Goal: Task Accomplishment & Management: Manage account settings

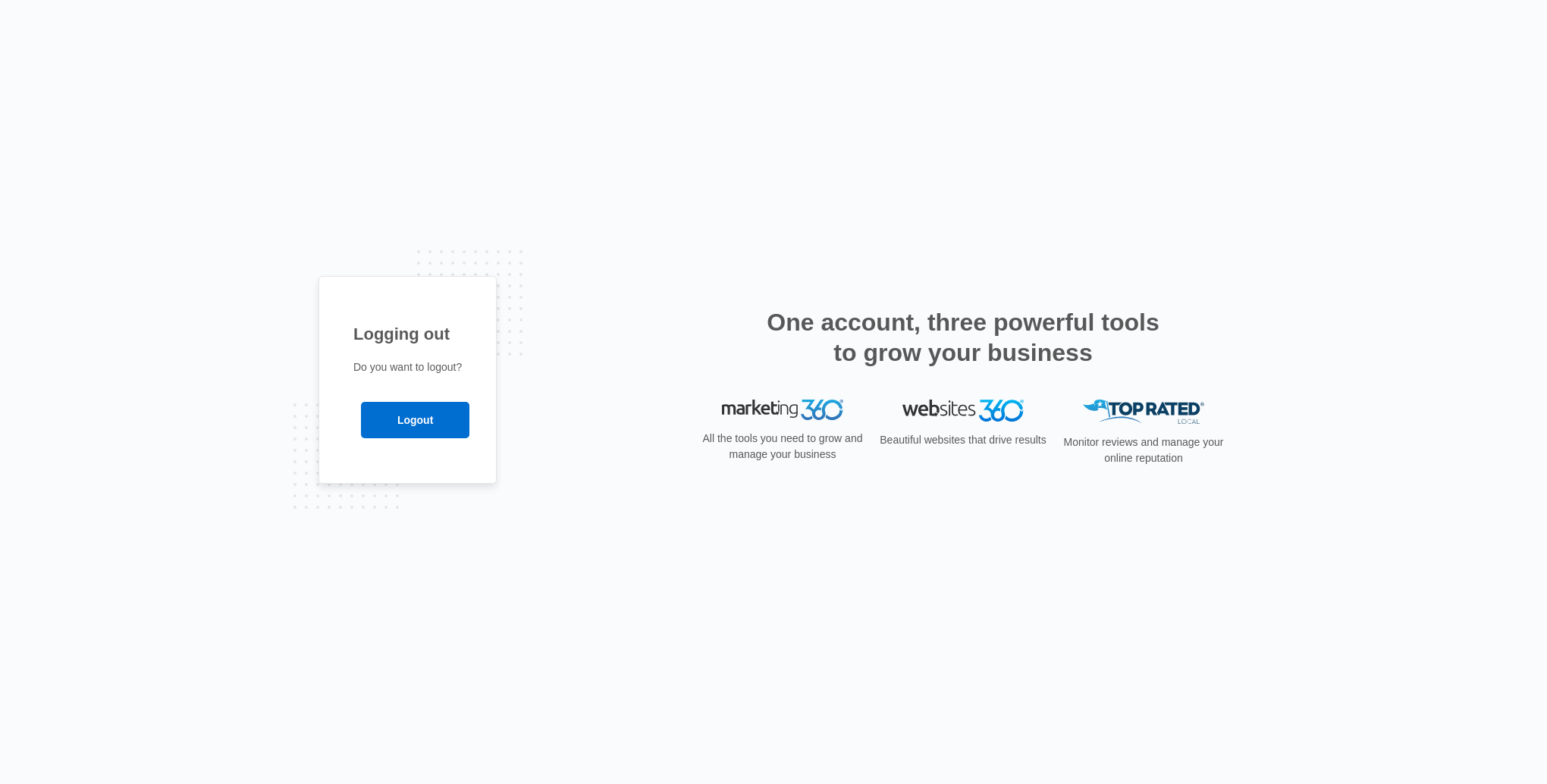
click at [397, 413] on input "Logout" at bounding box center [415, 419] width 108 height 36
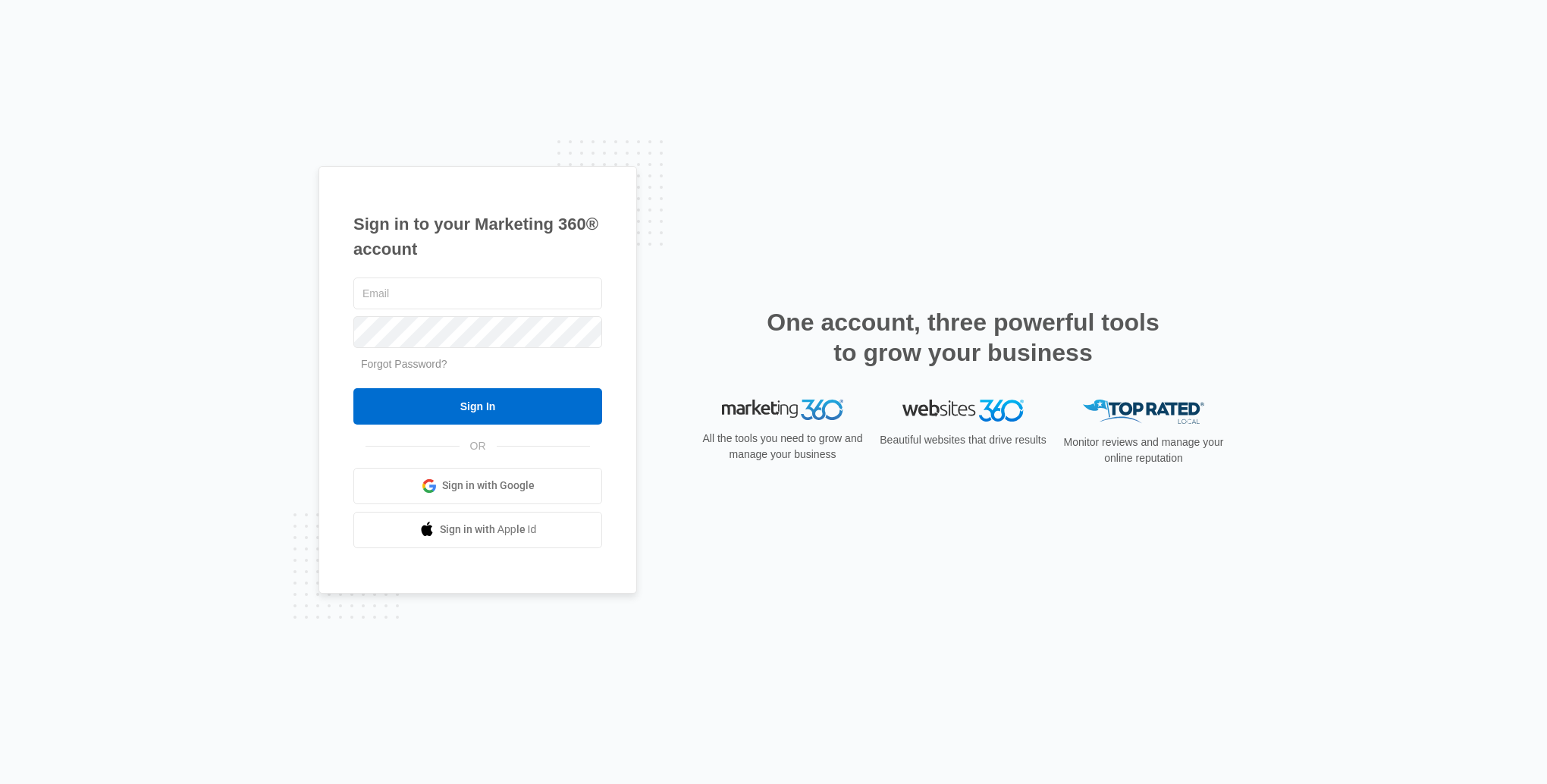
type input "ellyscottagecakery@gmail.com"
click at [423, 405] on input "Sign In" at bounding box center [477, 406] width 248 height 36
